Goal: Information Seeking & Learning: Learn about a topic

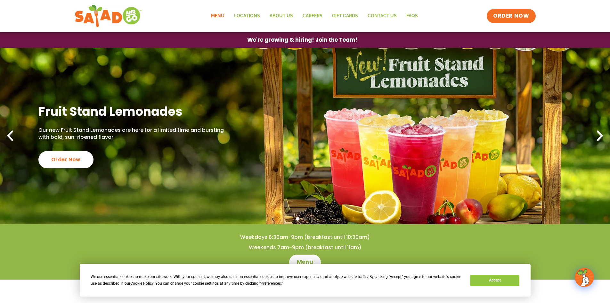
click at [220, 17] on link "Menu" at bounding box center [217, 16] width 23 height 15
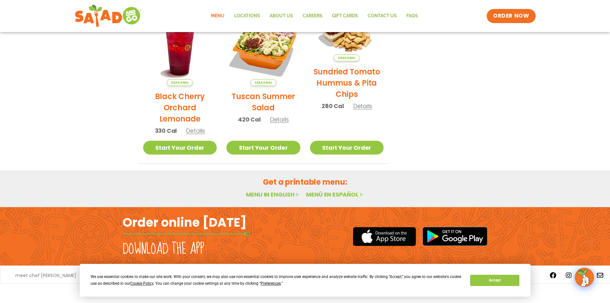
scroll to position [333, 0]
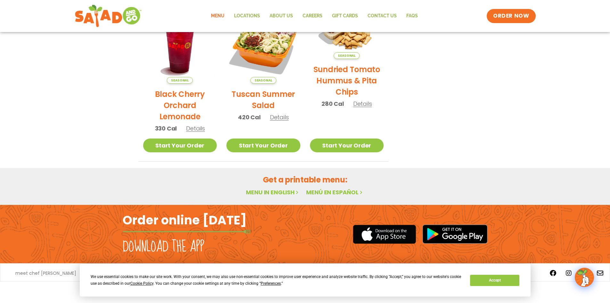
click at [267, 193] on link "Menu in English" at bounding box center [273, 192] width 54 height 8
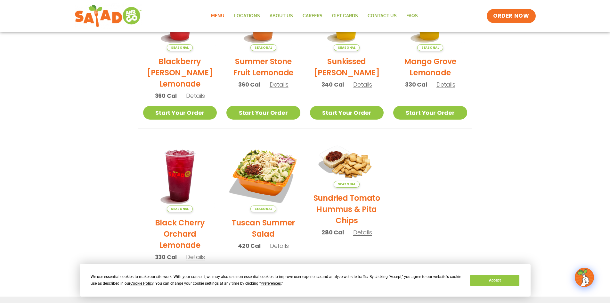
scroll to position [204, 0]
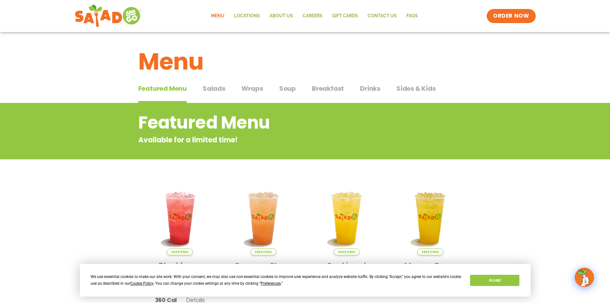
click at [251, 88] on span "Wraps" at bounding box center [253, 89] width 22 height 10
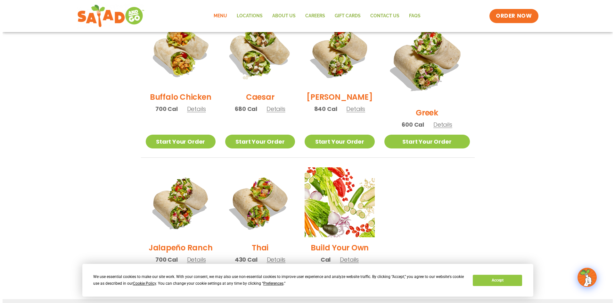
scroll to position [384, 0]
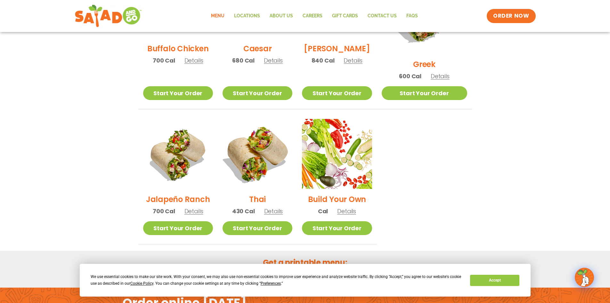
click at [259, 136] on img at bounding box center [258, 154] width 82 height 82
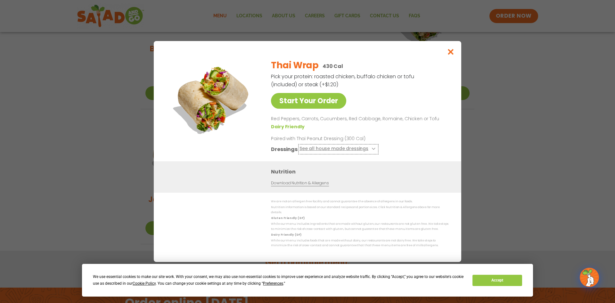
click at [339, 152] on button "See all house made dressings" at bounding box center [339, 149] width 78 height 8
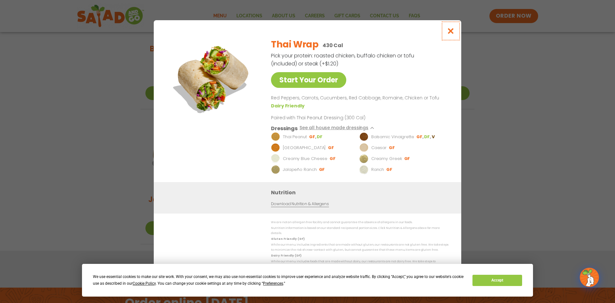
click at [451, 38] on button "Close modal" at bounding box center [451, 30] width 21 height 21
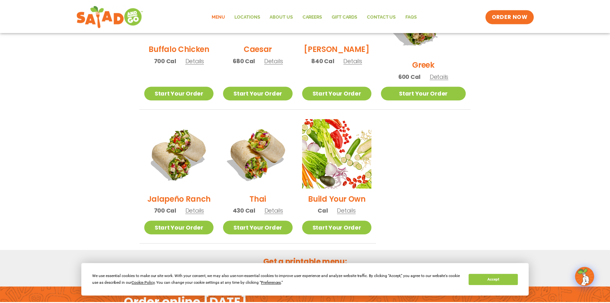
scroll to position [318, 0]
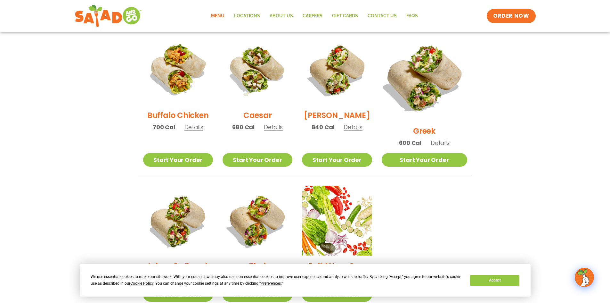
click at [425, 75] on img at bounding box center [424, 78] width 100 height 100
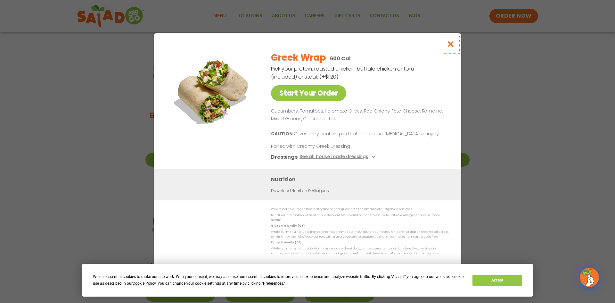
click at [449, 46] on icon "Close modal" at bounding box center [451, 44] width 8 height 7
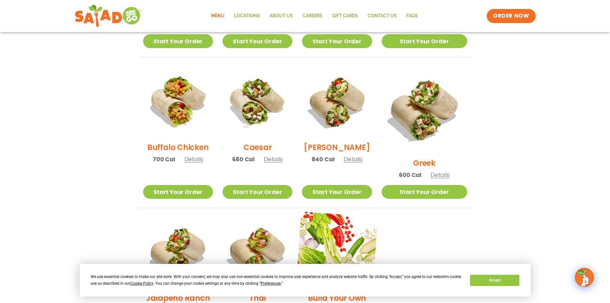
scroll to position [158, 0]
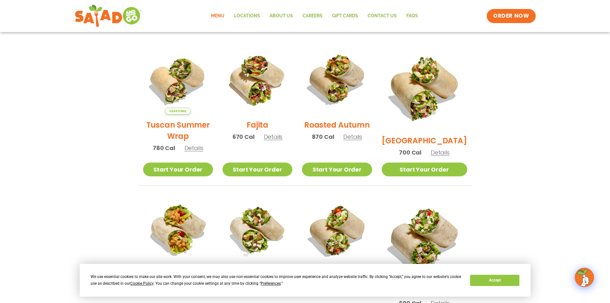
click at [191, 131] on h2 "Tuscan Summer Wrap" at bounding box center [178, 130] width 70 height 22
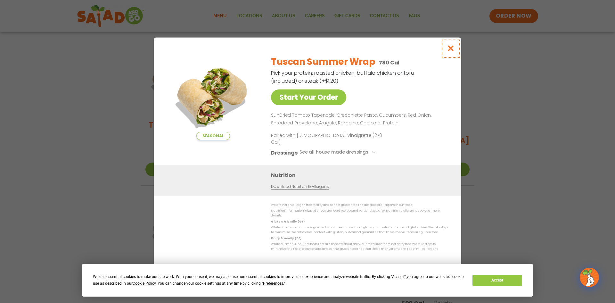
click at [452, 51] on icon "Close modal" at bounding box center [451, 48] width 8 height 7
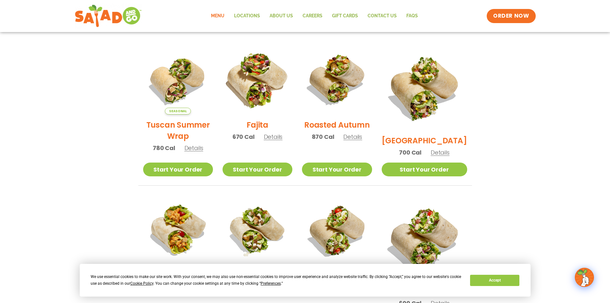
click at [258, 89] on img at bounding box center [258, 79] width 82 height 82
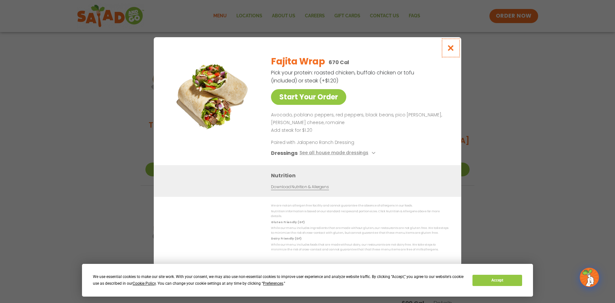
click at [448, 47] on icon "Close modal" at bounding box center [451, 48] width 8 height 7
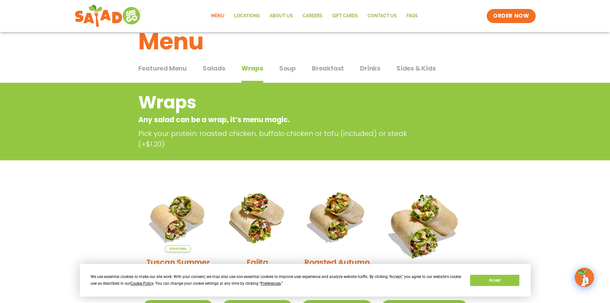
scroll to position [0, 0]
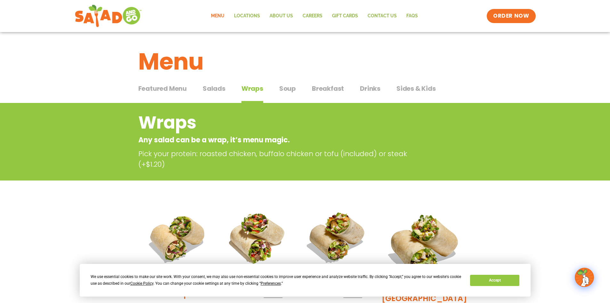
click at [282, 87] on span "Soup" at bounding box center [287, 89] width 17 height 10
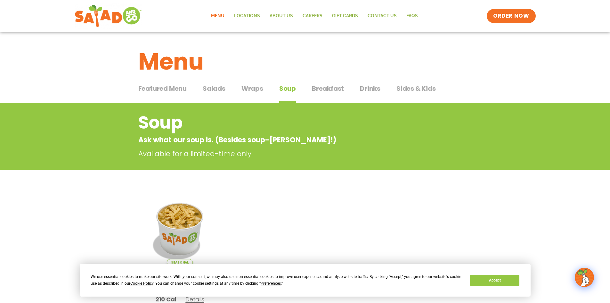
click at [176, 87] on span "Featured Menu" at bounding box center [162, 89] width 48 height 10
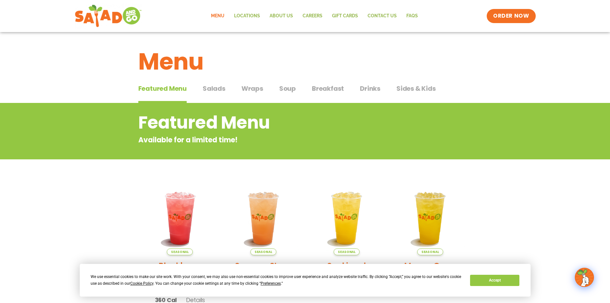
click at [251, 90] on span "Wraps" at bounding box center [253, 89] width 22 height 10
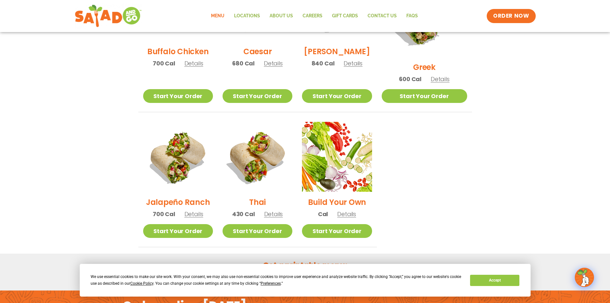
scroll to position [384, 0]
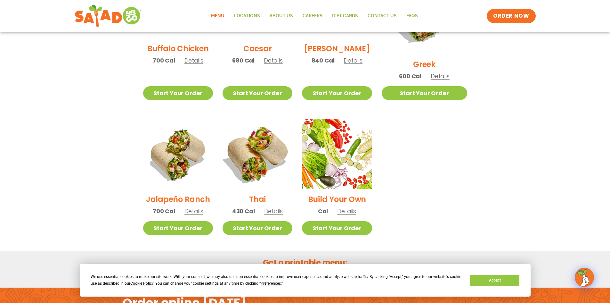
click at [263, 152] on img at bounding box center [258, 154] width 82 height 82
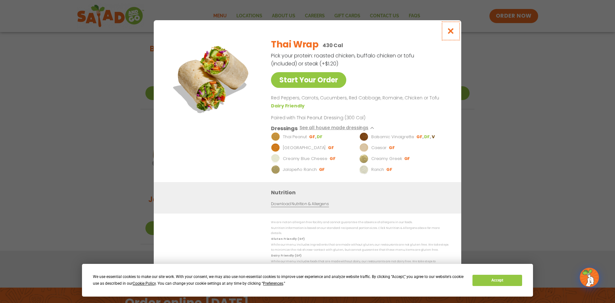
click at [449, 33] on icon "Close modal" at bounding box center [451, 31] width 8 height 7
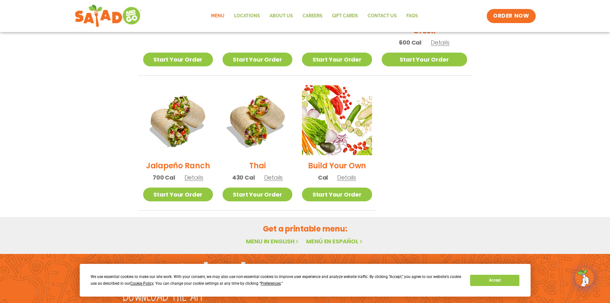
scroll to position [459, 0]
